Goal: Information Seeking & Learning: Learn about a topic

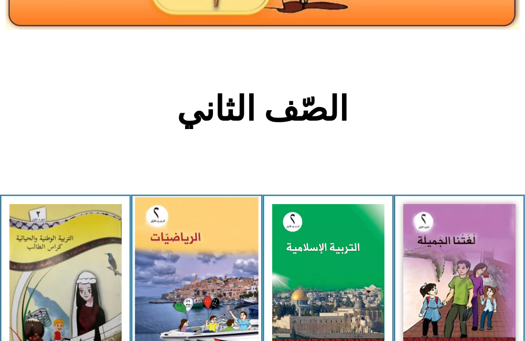
scroll to position [315, 0]
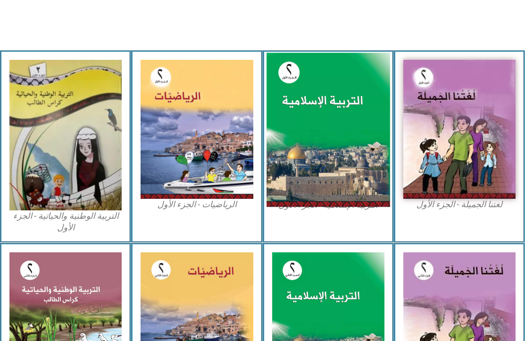
click at [286, 137] on img at bounding box center [328, 129] width 124 height 154
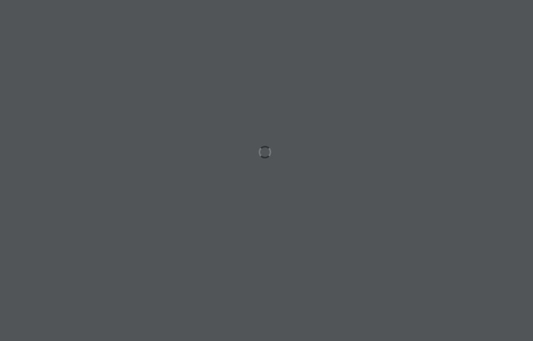
drag, startPoint x: 355, startPoint y: 233, endPoint x: 327, endPoint y: 238, distance: 28.3
click at [355, 234] on div at bounding box center [266, 170] width 533 height 341
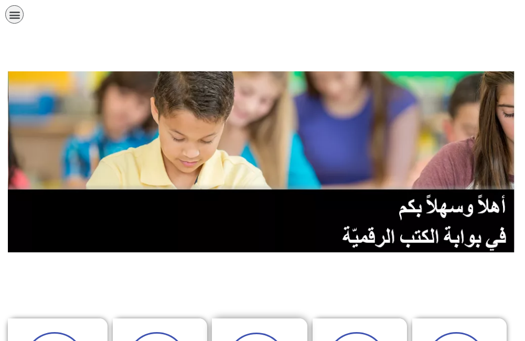
scroll to position [262, 0]
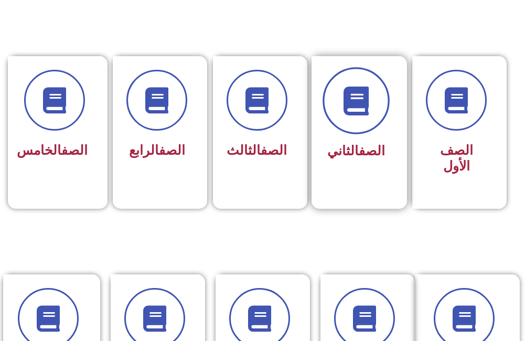
click at [356, 97] on icon at bounding box center [355, 100] width 29 height 29
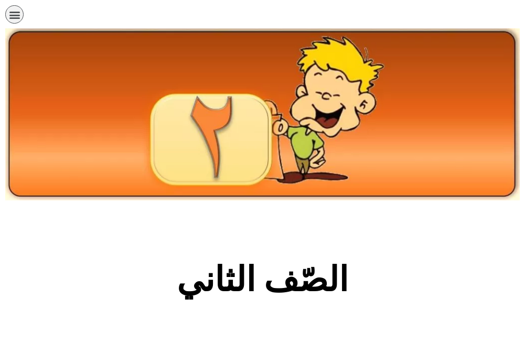
scroll to position [262, 0]
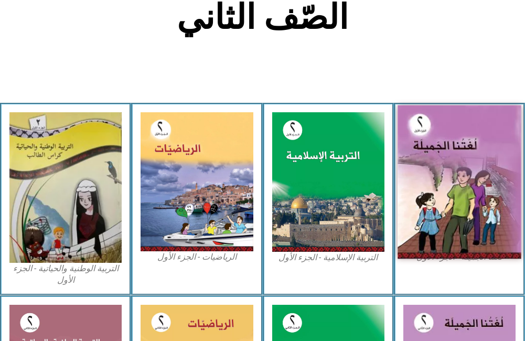
click at [426, 166] on img at bounding box center [460, 181] width 124 height 153
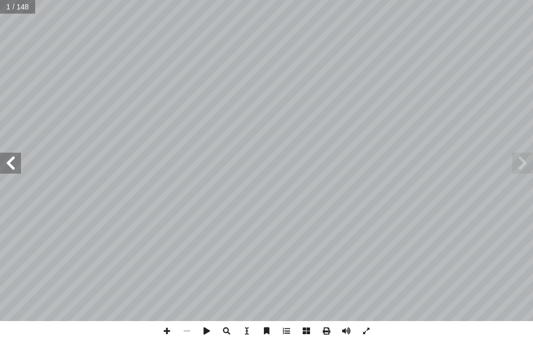
click at [20, 168] on span at bounding box center [10, 163] width 21 height 21
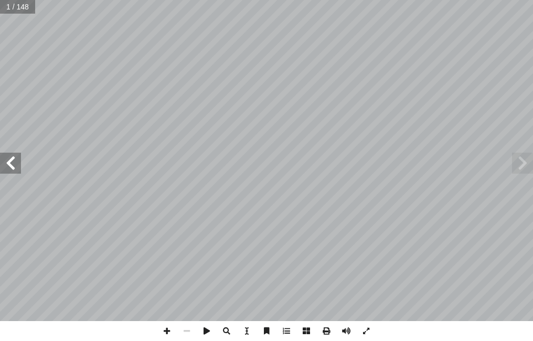
click at [20, 168] on span at bounding box center [10, 163] width 21 height 21
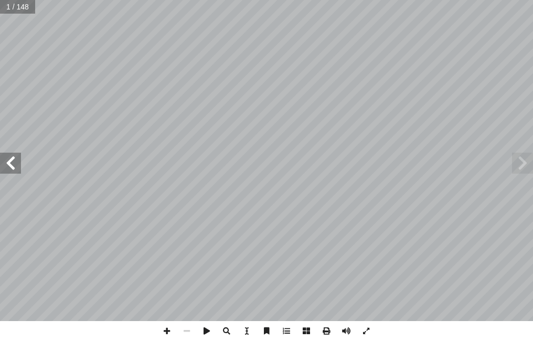
click at [20, 168] on span at bounding box center [10, 163] width 21 height 21
click at [20, 167] on span at bounding box center [10, 163] width 21 height 21
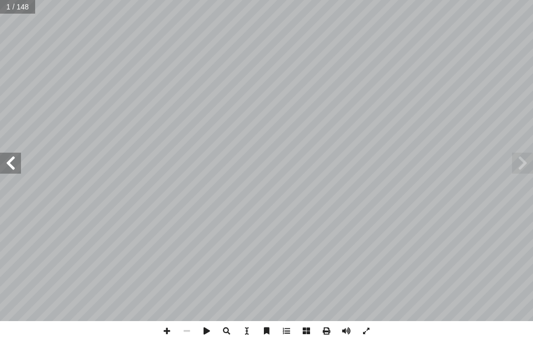
click at [20, 167] on span at bounding box center [10, 163] width 21 height 21
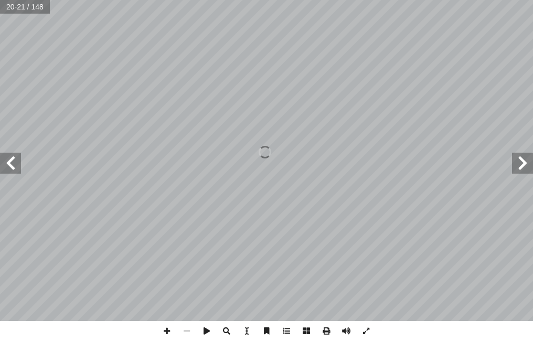
click at [10, 166] on span at bounding box center [10, 163] width 21 height 21
click at [7, 165] on span at bounding box center [10, 163] width 21 height 21
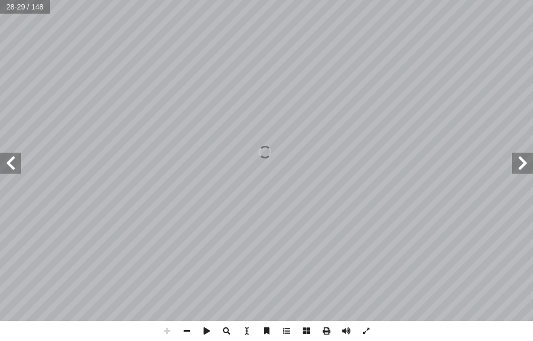
click at [364, 71] on html "الصفحة الرئيسية الصف الأول الصف الثاني الصف الثالث الصف الرابع الصف الخامس الصف…" at bounding box center [266, 35] width 533 height 71
click at [11, 162] on span at bounding box center [10, 163] width 21 height 21
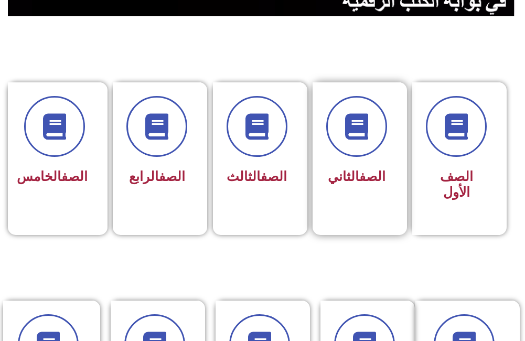
scroll to position [262, 0]
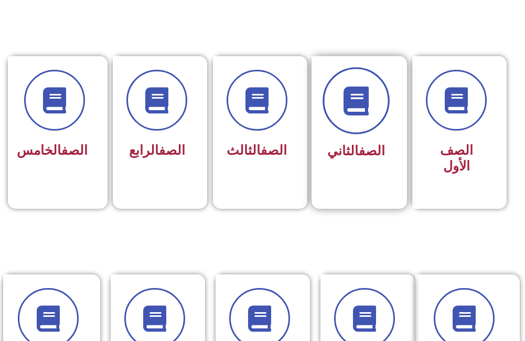
click at [368, 115] on span at bounding box center [356, 100] width 67 height 67
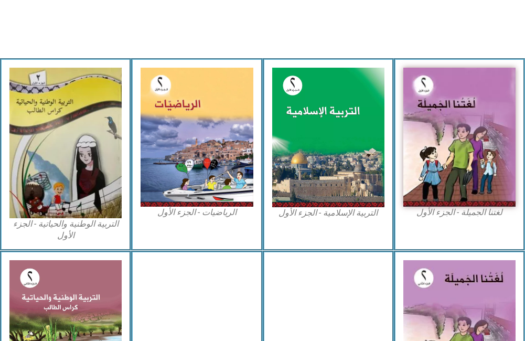
scroll to position [315, 0]
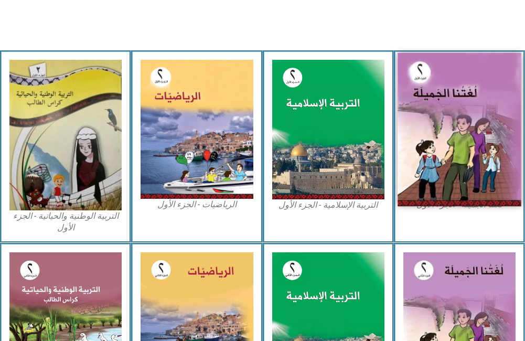
click at [436, 113] on img at bounding box center [460, 128] width 124 height 153
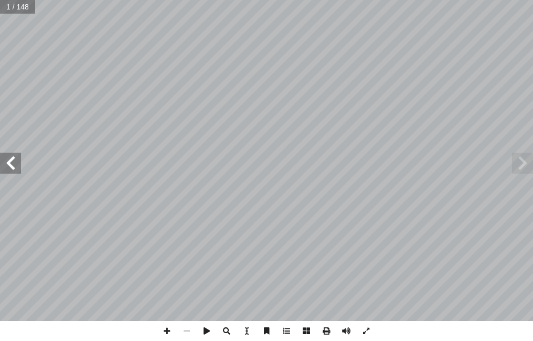
click at [6, 169] on span at bounding box center [10, 163] width 21 height 21
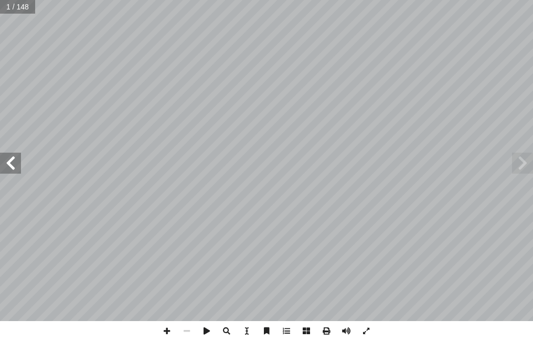
click at [6, 169] on span at bounding box center [10, 163] width 21 height 21
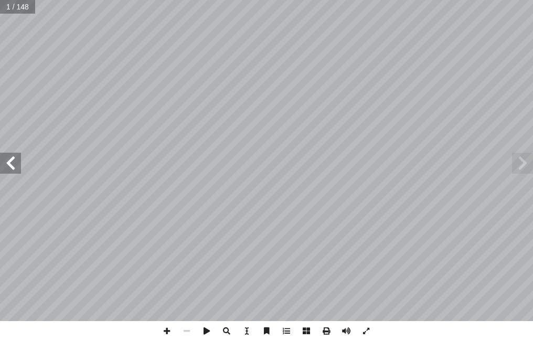
click at [6, 169] on span at bounding box center [10, 163] width 21 height 21
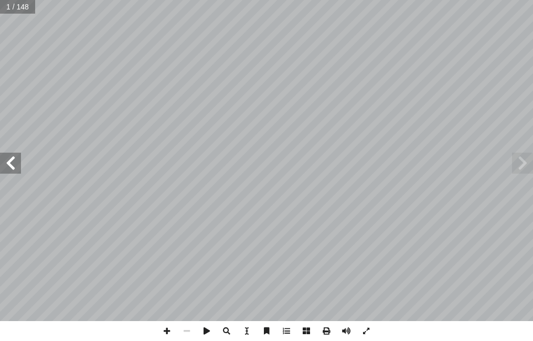
click at [6, 169] on span at bounding box center [10, 163] width 21 height 21
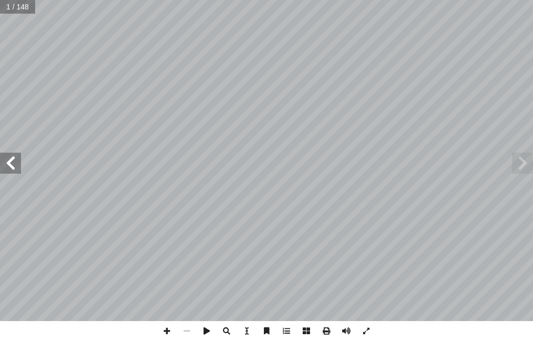
click at [6, 169] on span at bounding box center [10, 163] width 21 height 21
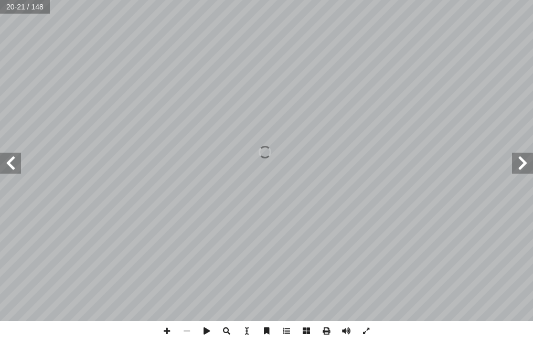
click at [6, 169] on span at bounding box center [10, 163] width 21 height 21
click at [8, 163] on span at bounding box center [10, 163] width 21 height 21
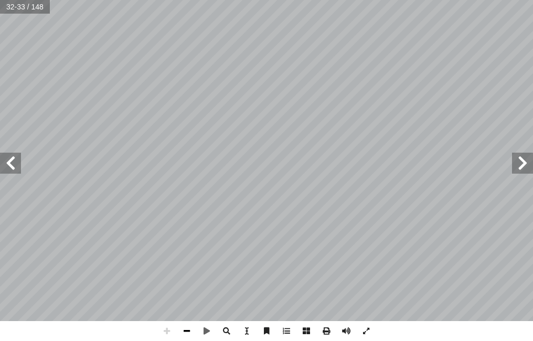
click at [188, 330] on span at bounding box center [187, 331] width 20 height 20
drag, startPoint x: 532, startPoint y: 338, endPoint x: 535, endPoint y: 255, distance: 83.4
click at [532, 71] on html "الصفحة الرئيسية الصف الأول الصف الثاني الصف الثالث الصف الرابع الصف الخامس الصف…" at bounding box center [266, 35] width 533 height 71
